Goal: Check status: Check status

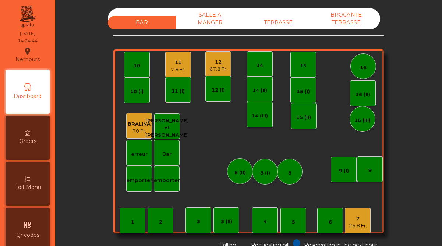
click at [217, 66] on div "67.8 Fr." at bounding box center [218, 68] width 18 height 7
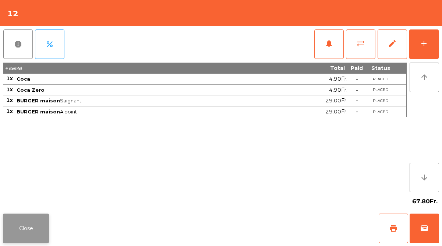
click at [30, 235] on button "Close" at bounding box center [26, 227] width 46 height 29
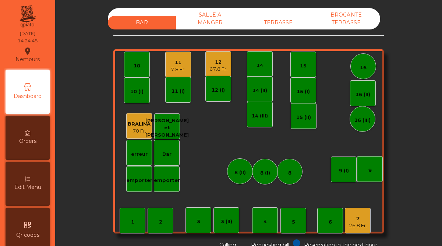
click at [174, 66] on div "7.8 Fr." at bounding box center [178, 69] width 15 height 7
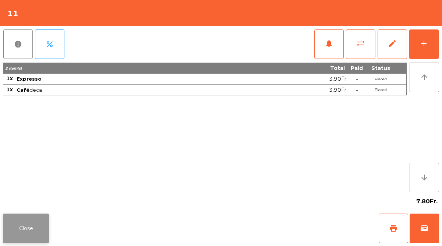
click at [30, 228] on button "Close" at bounding box center [26, 227] width 46 height 29
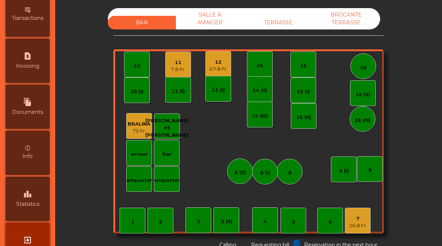
scroll to position [379, 0]
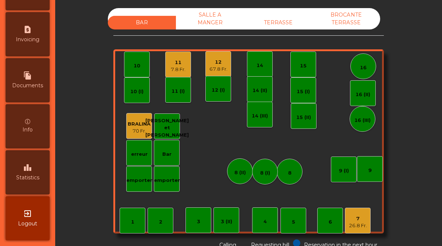
click at [38, 175] on span "Statistics" at bounding box center [27, 178] width 23 height 8
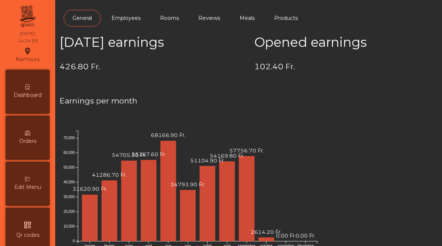
click at [30, 93] on span "Dashboard" at bounding box center [28, 95] width 28 height 8
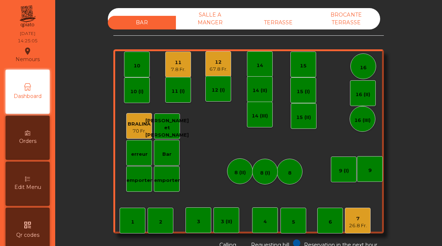
click at [363, 221] on div "7" at bounding box center [358, 218] width 18 height 7
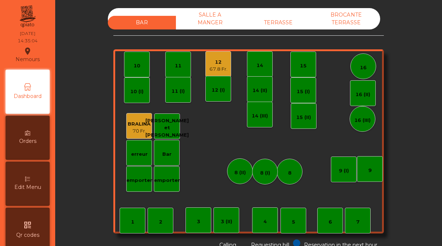
click at [226, 57] on div "12 67.8 Fr." at bounding box center [218, 64] width 18 height 17
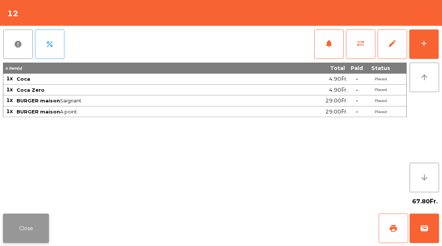
click at [32, 227] on button "Close" at bounding box center [26, 227] width 46 height 29
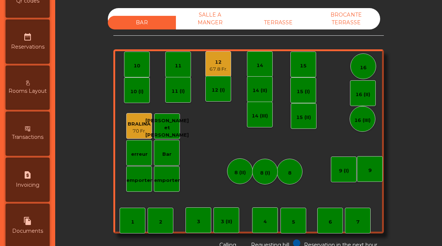
scroll to position [379, 0]
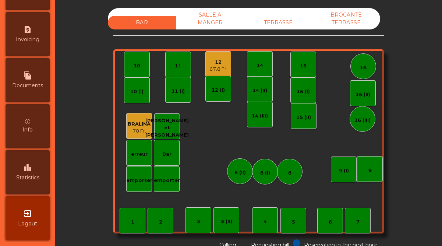
click at [27, 177] on span "Statistics" at bounding box center [27, 178] width 23 height 8
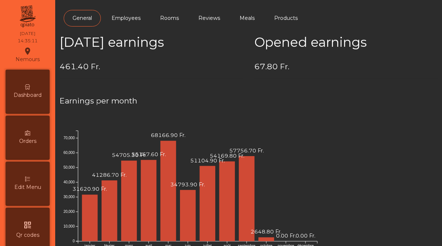
click at [32, 89] on div "Dashboard" at bounding box center [28, 92] width 44 height 44
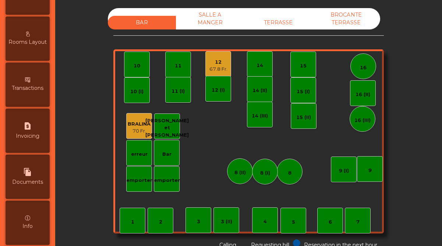
scroll to position [315, 0]
